Goal: Transaction & Acquisition: Purchase product/service

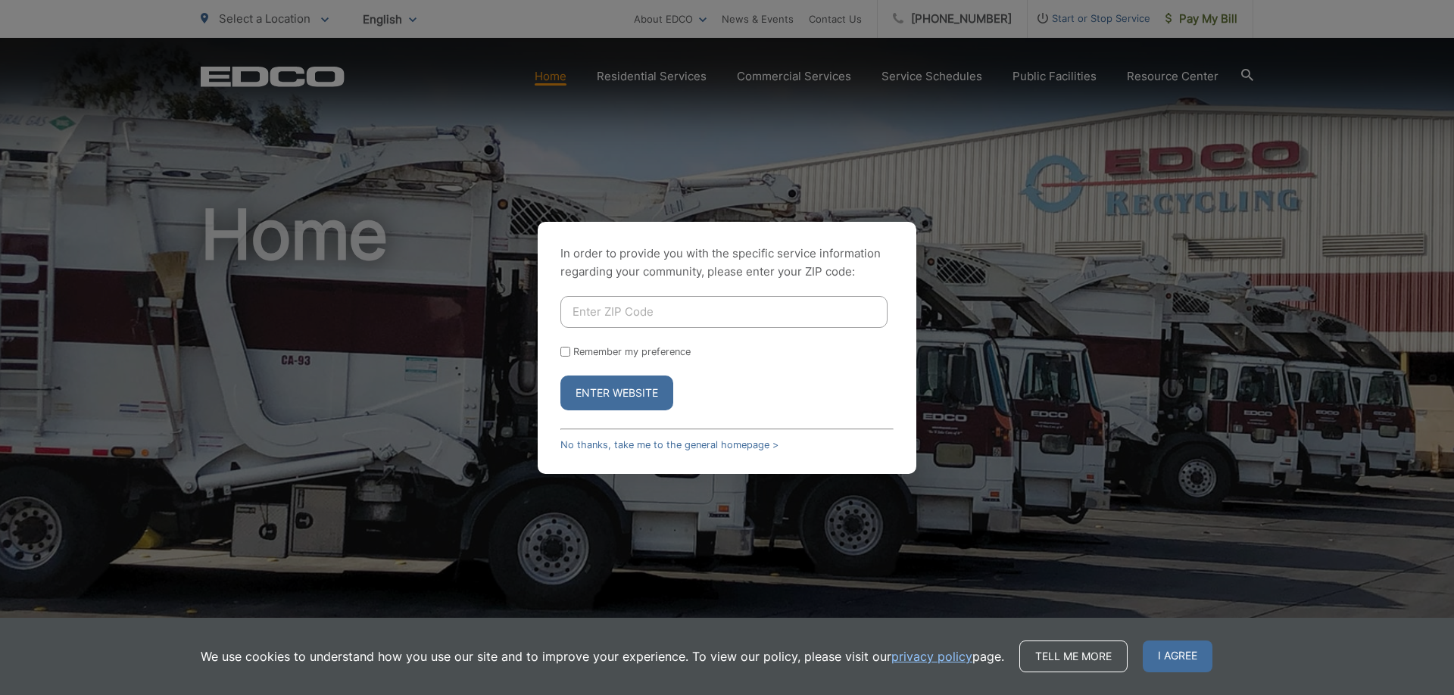
click at [613, 304] on input "Enter ZIP Code" at bounding box center [723, 312] width 327 height 32
type input "92026"
click at [560, 376] on button "Enter Website" at bounding box center [616, 393] width 113 height 35
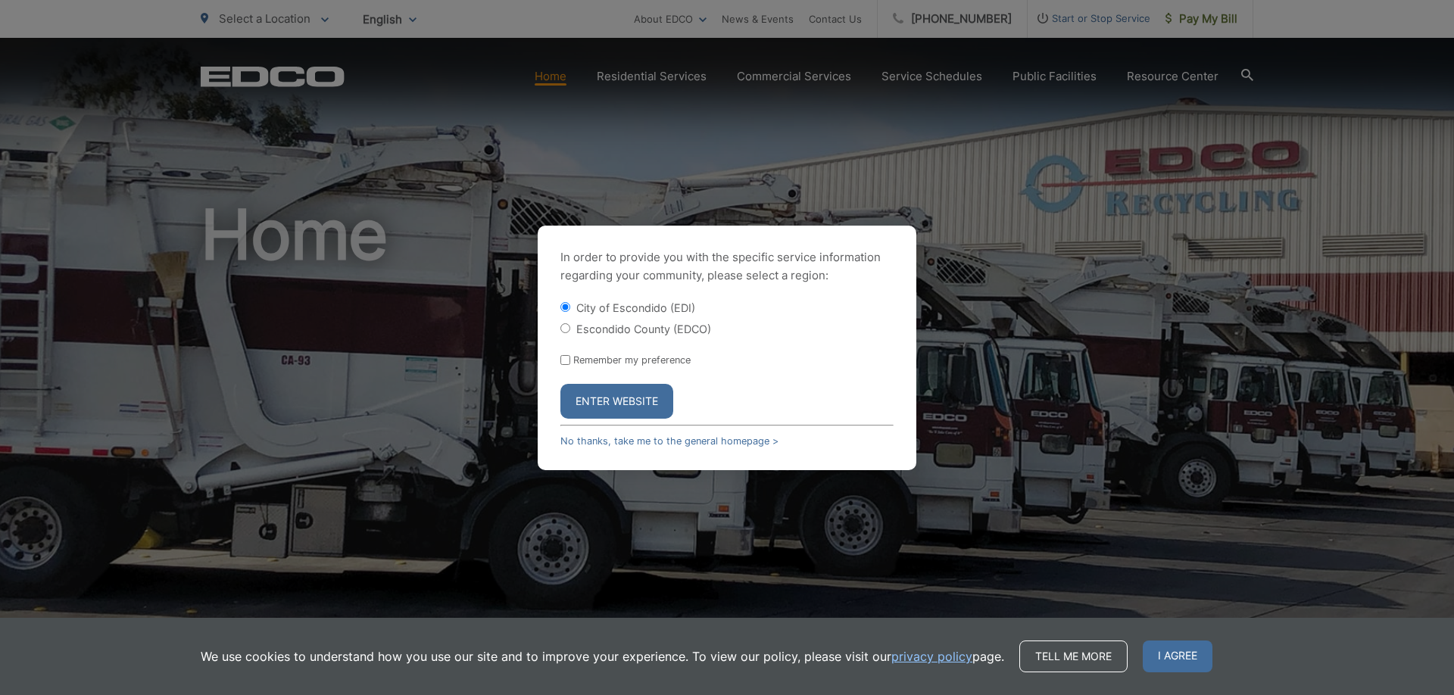
click at [566, 330] on input "Escondido County (EDCO)" at bounding box center [565, 328] width 10 height 10
radio input "true"
click at [578, 401] on button "Enter Website" at bounding box center [616, 401] width 113 height 35
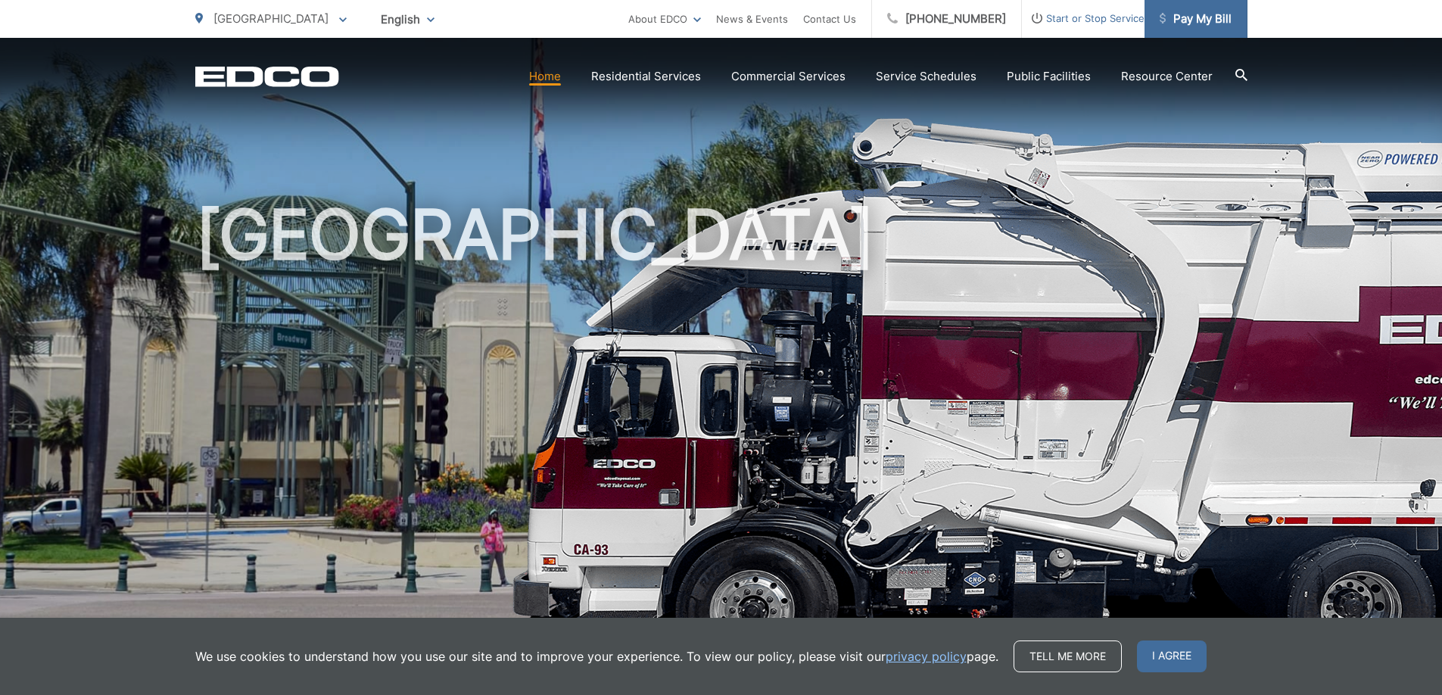
click at [1193, 35] on link "Pay My Bill" at bounding box center [1196, 19] width 103 height 38
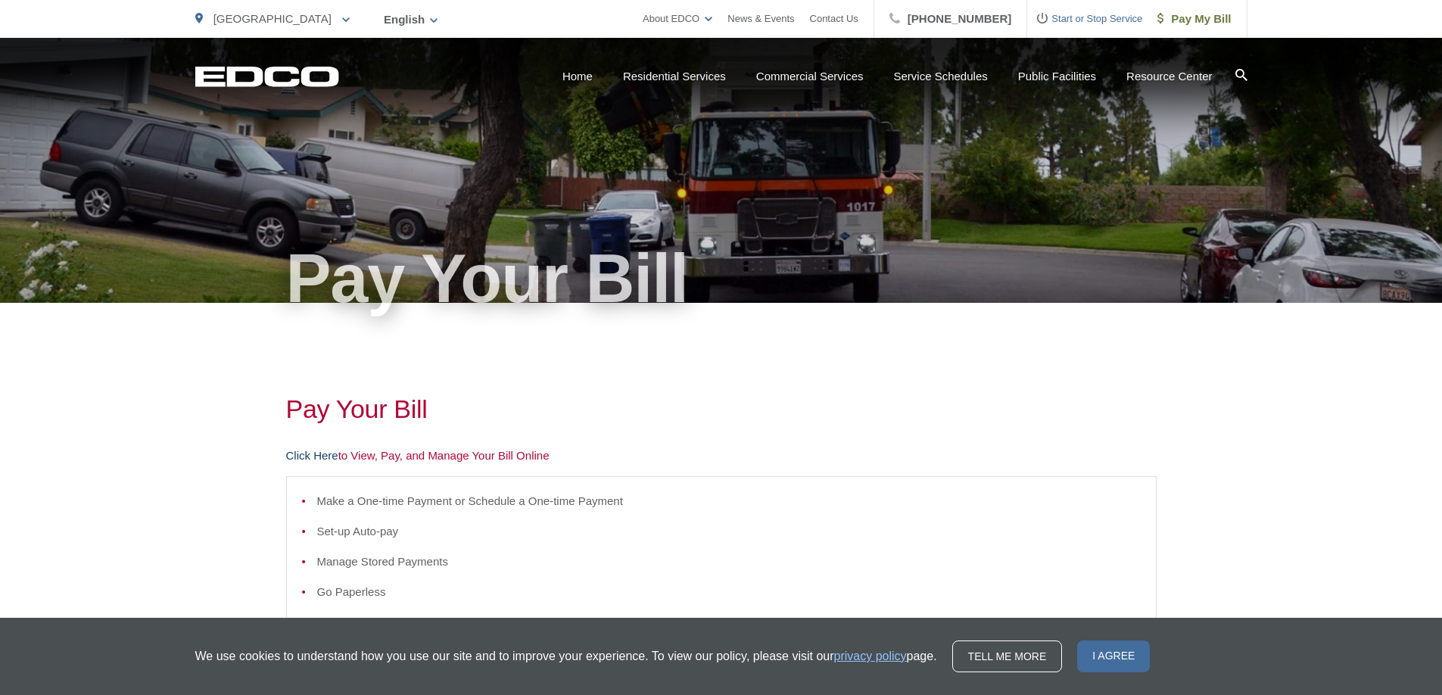
click at [317, 455] on link "Click Here" at bounding box center [312, 456] width 52 height 18
